Goal: Find specific page/section: Find specific page/section

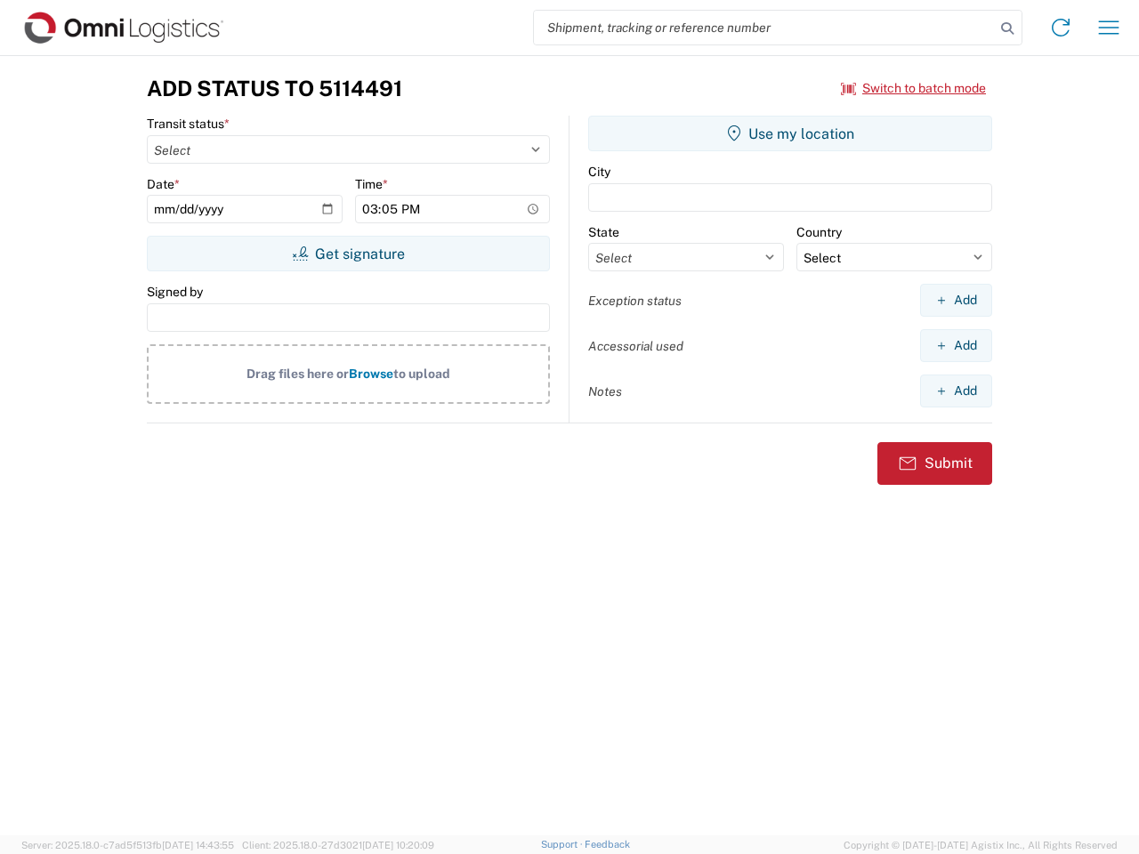
click at [764, 28] on input "search" at bounding box center [764, 28] width 461 height 34
click at [1007, 28] on icon at bounding box center [1007, 28] width 25 height 25
click at [1061, 28] on icon at bounding box center [1061, 27] width 28 height 28
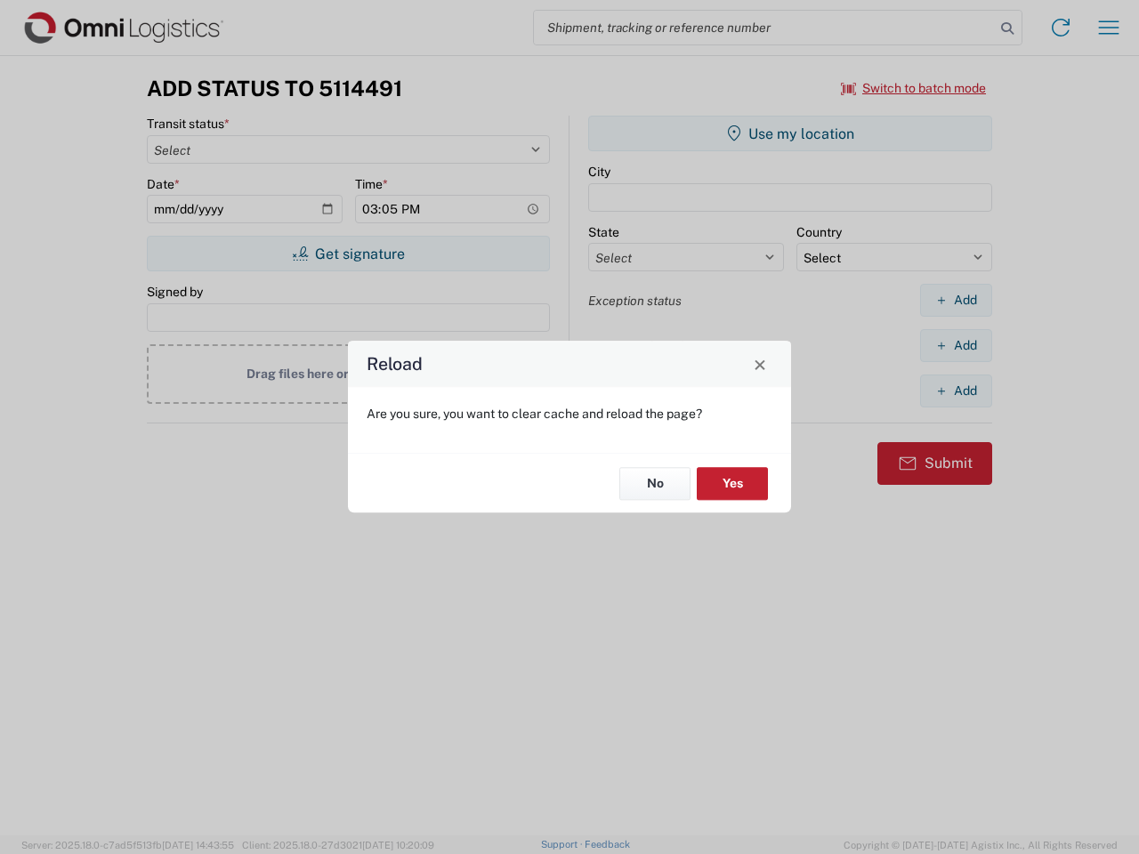
click at [1109, 28] on div "Reload Are you sure, you want to clear cache and reload the page? No Yes" at bounding box center [569, 427] width 1139 height 854
click at [914, 88] on div "Reload Are you sure, you want to clear cache and reload the page? No Yes" at bounding box center [569, 427] width 1139 height 854
click at [348, 254] on div "Reload Are you sure, you want to clear cache and reload the page? No Yes" at bounding box center [569, 427] width 1139 height 854
click at [790, 133] on div "Reload Are you sure, you want to clear cache and reload the page? No Yes" at bounding box center [569, 427] width 1139 height 854
click at [956, 300] on div "Reload Are you sure, you want to clear cache and reload the page? No Yes" at bounding box center [569, 427] width 1139 height 854
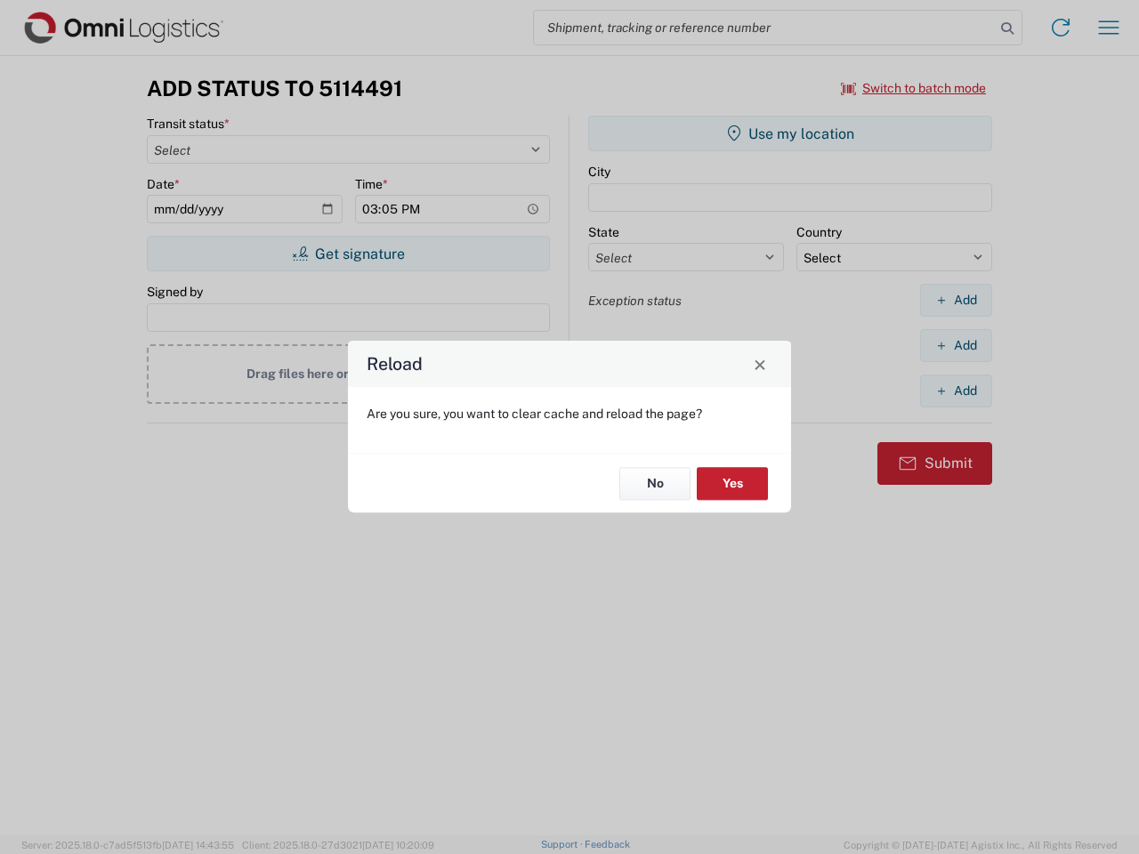
click at [956, 345] on div "Reload Are you sure, you want to clear cache and reload the page? No Yes" at bounding box center [569, 427] width 1139 height 854
click at [956, 391] on div "Reload Are you sure, you want to clear cache and reload the page? No Yes" at bounding box center [569, 427] width 1139 height 854
